Goal: Transaction & Acquisition: Purchase product/service

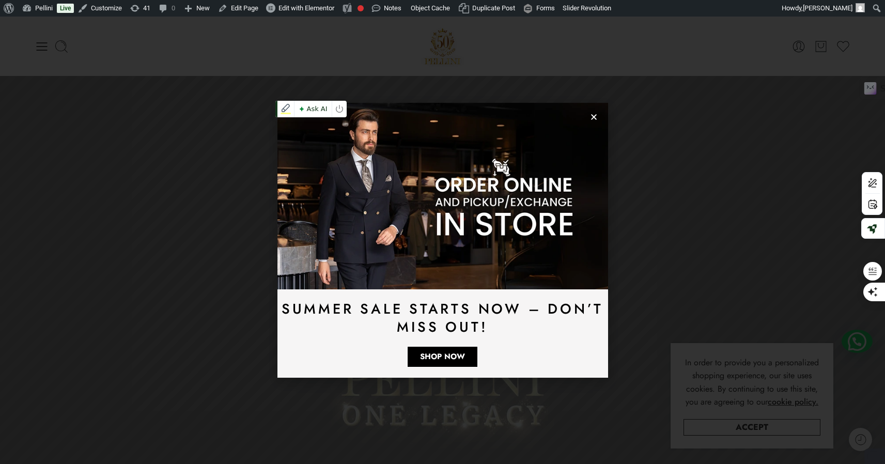
click at [599, 120] on img at bounding box center [442, 196] width 331 height 186
click at [597, 119] on icon "Close" at bounding box center [594, 117] width 8 height 8
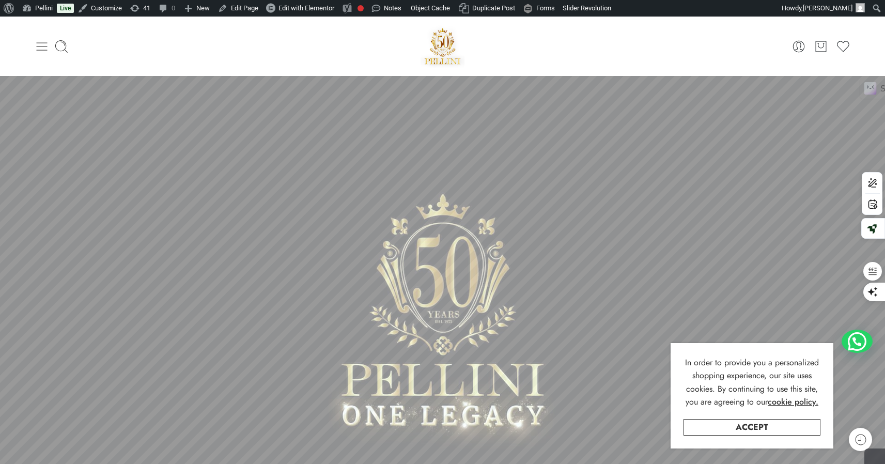
click at [39, 43] on icon at bounding box center [42, 46] width 14 height 14
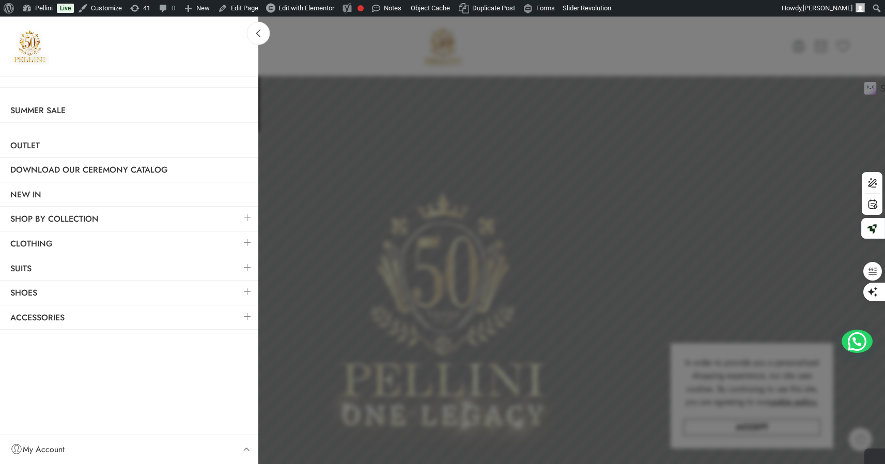
click at [246, 243] on link at bounding box center [248, 242] width 22 height 22
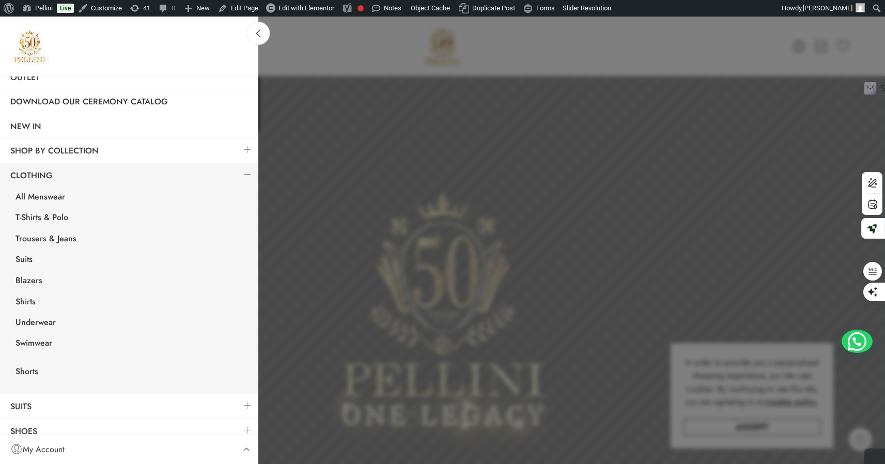
scroll to position [80, 0]
